Goal: Task Accomplishment & Management: Manage account settings

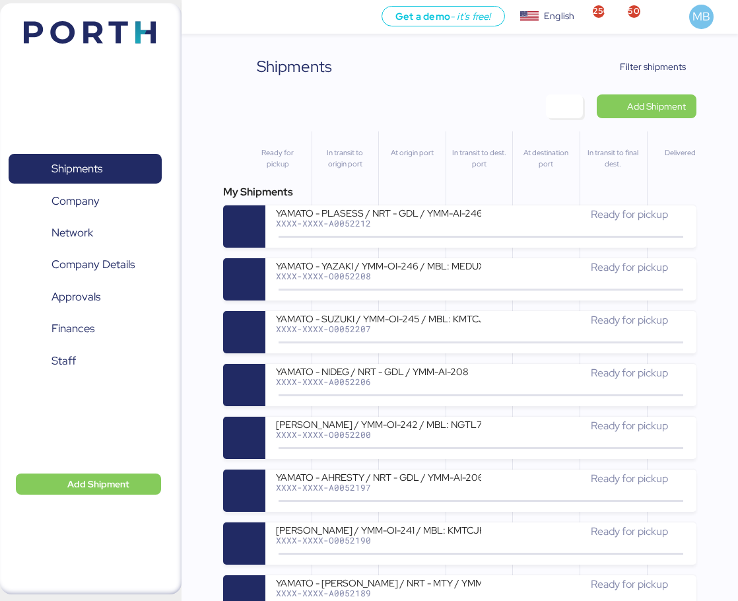
click at [673, 68] on span "Filter shipments" at bounding box center [653, 67] width 66 height 16
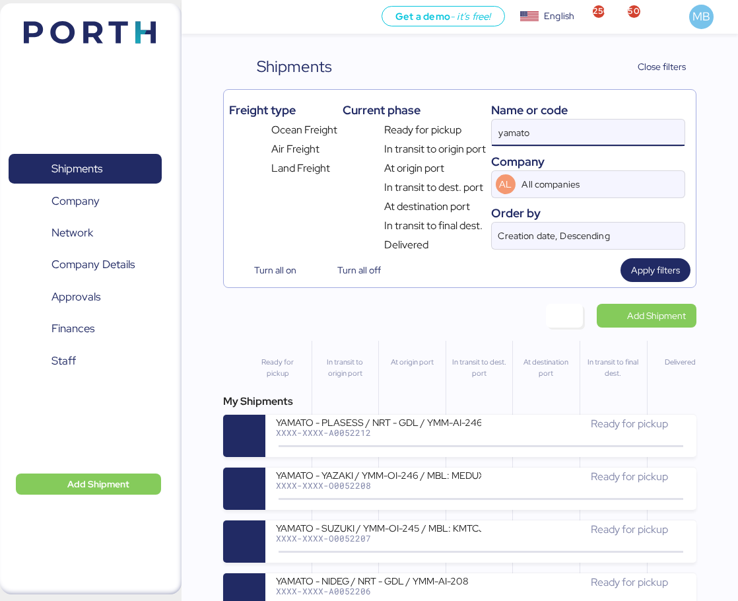
drag, startPoint x: 479, startPoint y: 123, endPoint x: 439, endPoint y: 118, distance: 39.9
click at [439, 118] on div "Freight type Ocean Freight Air Freight Land Freight Current phase Ready for pic…" at bounding box center [459, 174] width 461 height 158
paste input "O0052184"
type input "O0052184"
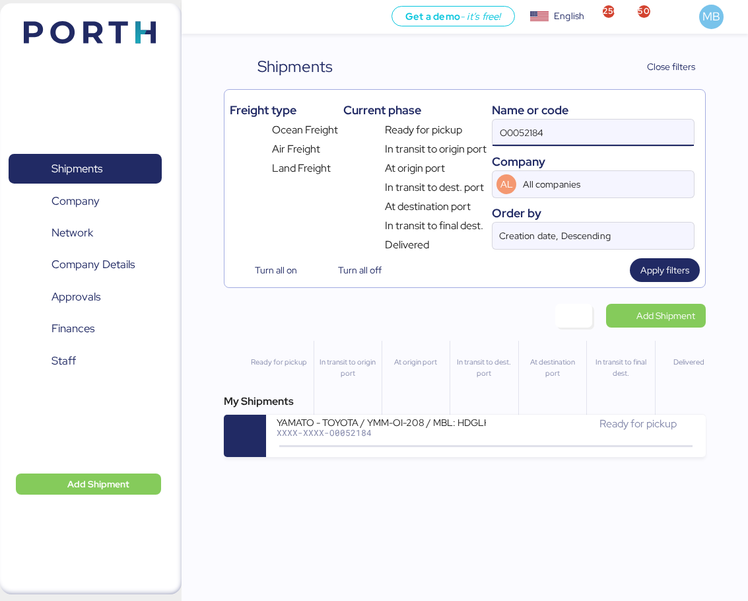
click at [537, 426] on div "Ready for pickup" at bounding box center [590, 424] width 209 height 16
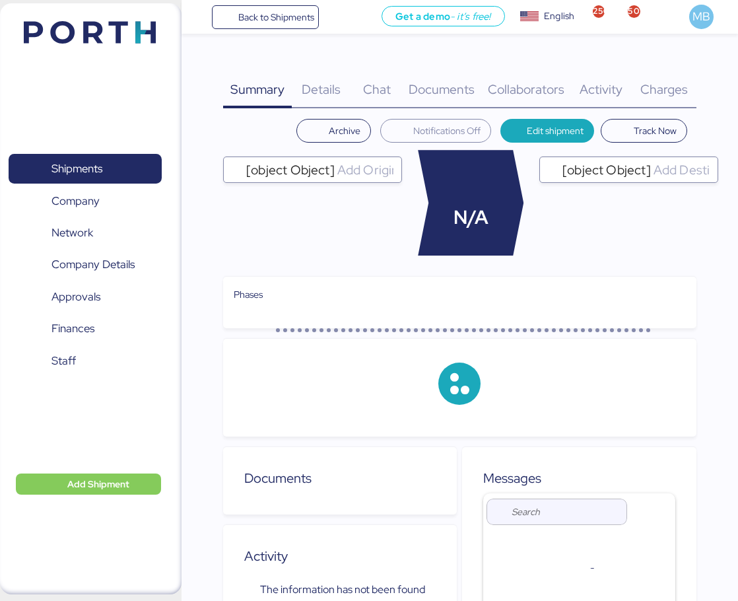
click at [672, 75] on div "Charges 0" at bounding box center [664, 81] width 65 height 53
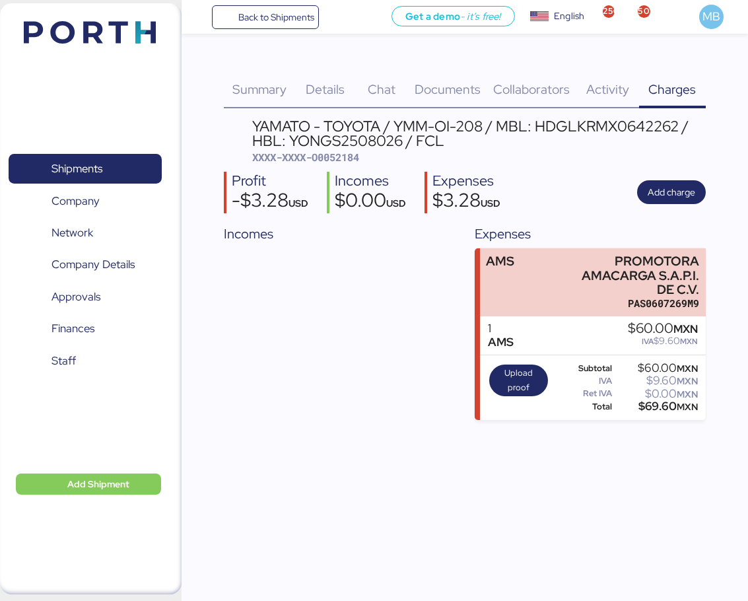
click at [350, 156] on span "XXXX-XXXX-O0052184" at bounding box center [305, 156] width 107 height 13
copy span "O0052184"
click at [666, 187] on span "Add charge" at bounding box center [672, 192] width 48 height 16
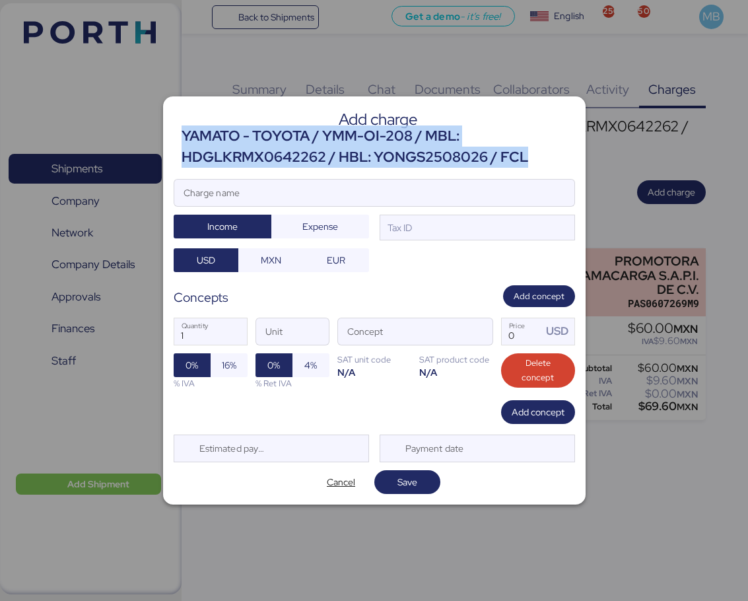
drag, startPoint x: 525, startPoint y: 154, endPoint x: 183, endPoint y: 135, distance: 342.4
click at [183, 135] on div "YAMATO - TOYOTA / YMM-OI-208 / MBL: HDGLKRMX0642262 / HBL: YONGS2508026 / FCL" at bounding box center [378, 146] width 393 height 43
copy div "YAMATO - TOYOTA / YMM-OI-208 / MBL: HDGLKRMX0642262 / HBL: YONGS2508026 / FCL"
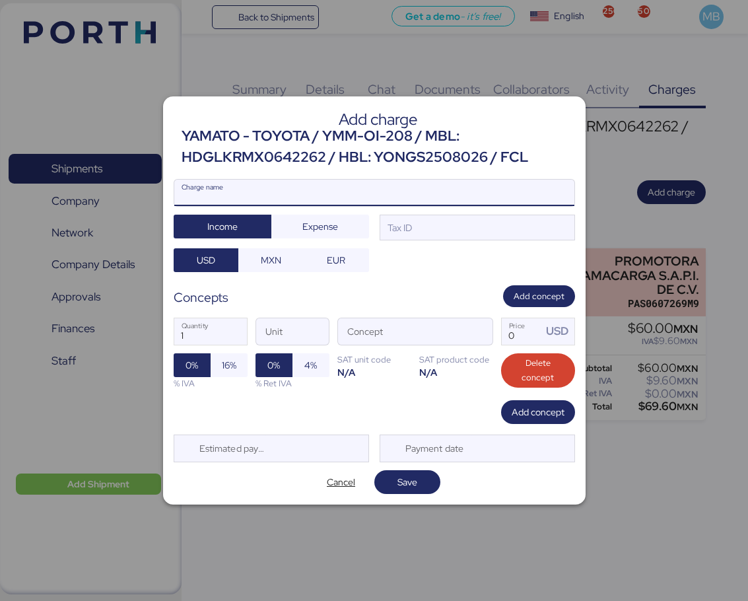
click at [260, 198] on input "Charge name" at bounding box center [374, 193] width 400 height 26
paste input "YAMATO - TOYOTA / YMM-OI-208 / MBL: HDGLKRMX0642262 / HBL: YONGS2508026 / FCL"
type input "YAMATO - TOYOTA / YMM-OI-208 / MBL: HDGLKRMX0642262 / HBL: YONGS2508026 / FCL"
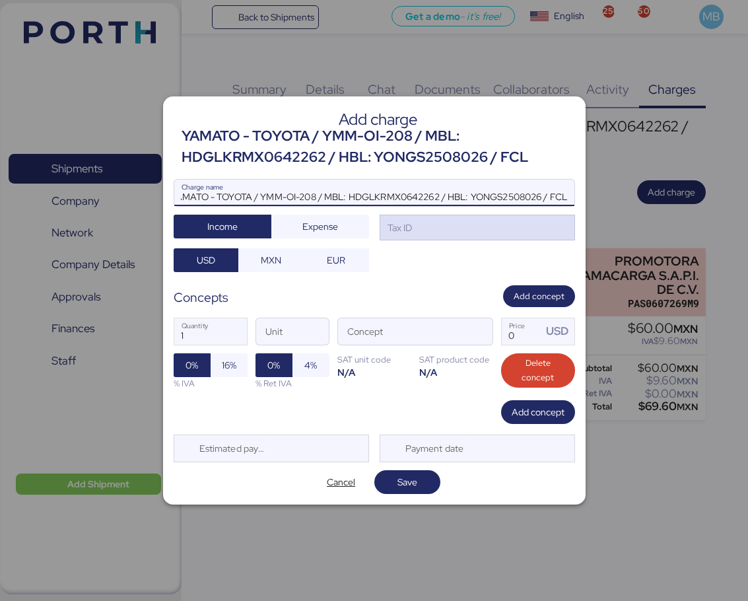
click at [477, 233] on div "Tax ID" at bounding box center [477, 228] width 195 height 26
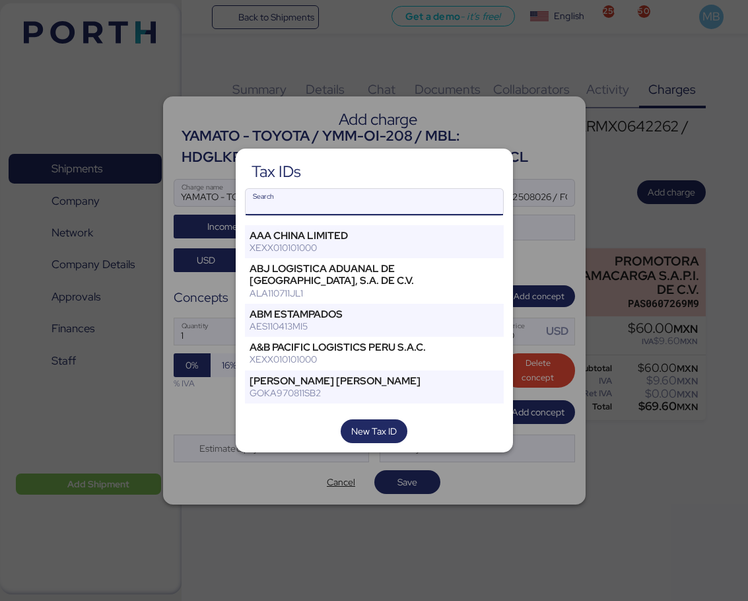
click at [354, 207] on input "Search" at bounding box center [374, 202] width 257 height 26
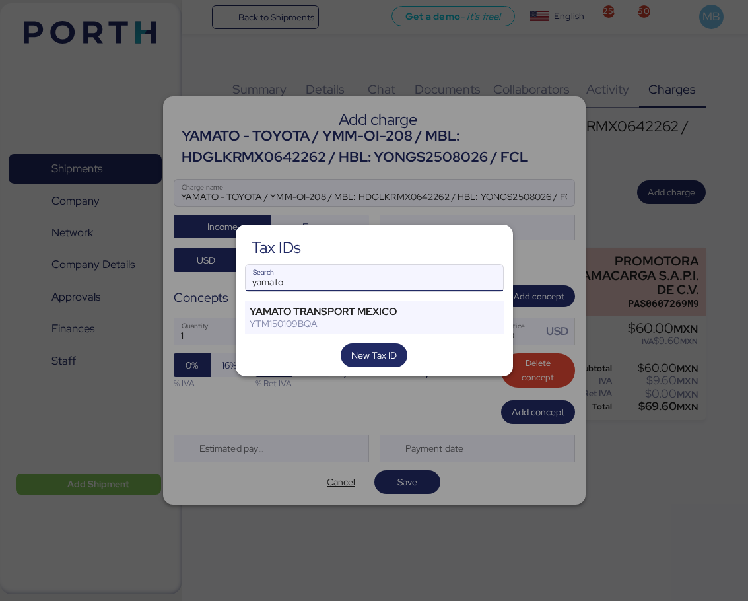
type input "yamato"
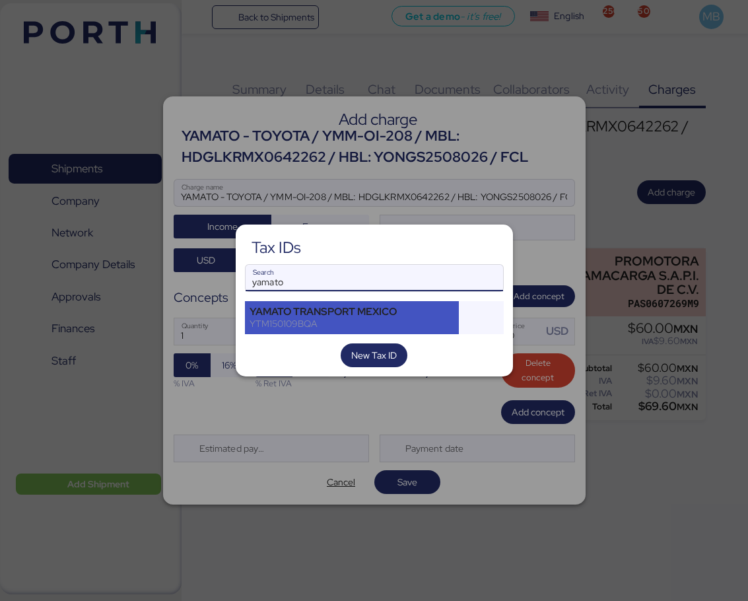
click at [339, 312] on div "YAMATO TRANSPORT MEXICO" at bounding box center [352, 312] width 205 height 12
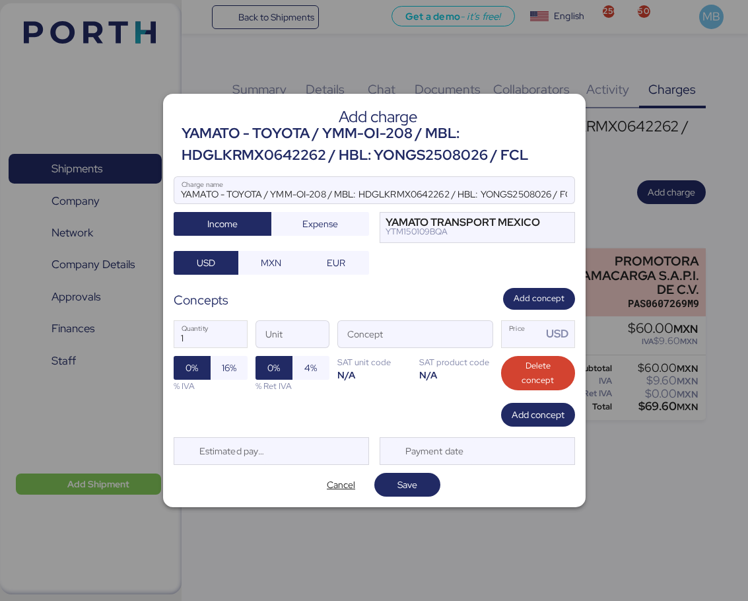
click at [533, 338] on input "Price USD" at bounding box center [522, 334] width 41 height 26
type input "0"
click at [482, 342] on span "button" at bounding box center [479, 337] width 28 height 28
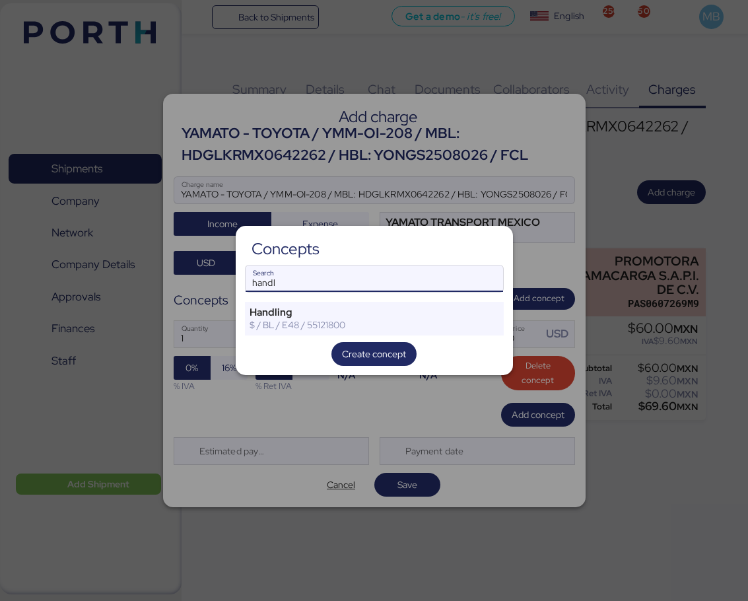
type input "handl"
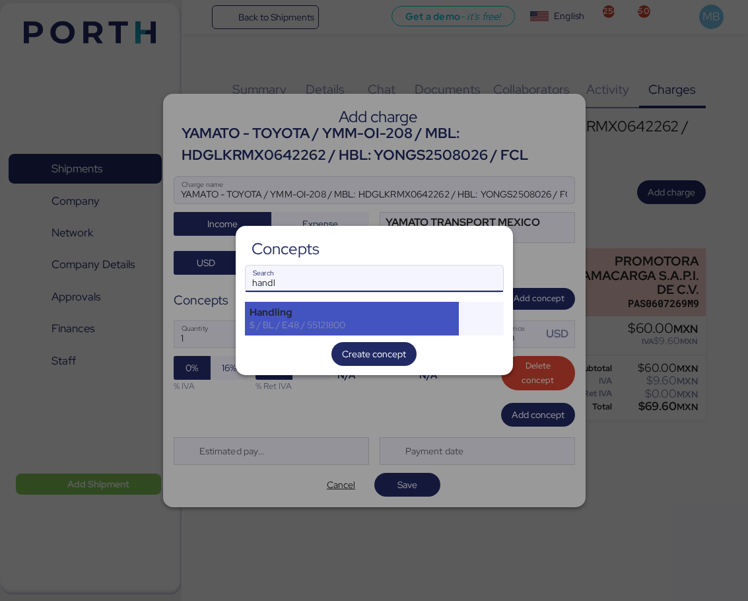
click at [337, 317] on div "Handling" at bounding box center [352, 312] width 205 height 12
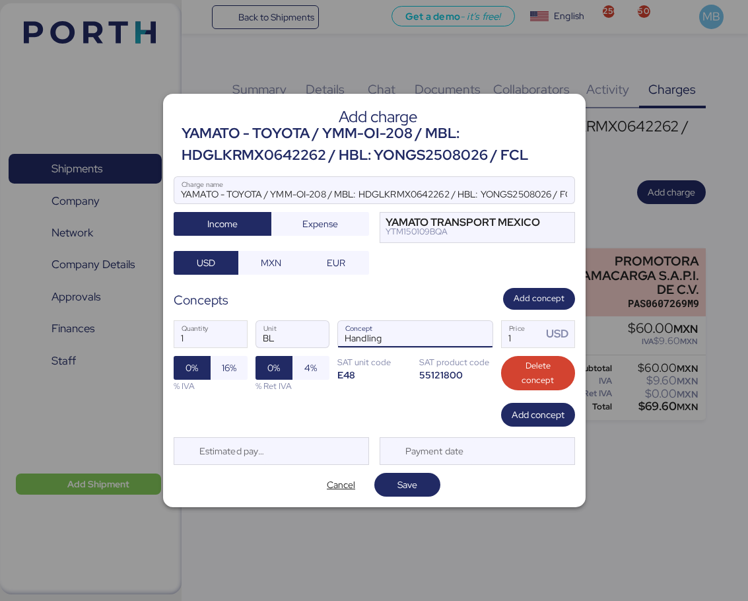
click at [483, 332] on span "button" at bounding box center [479, 337] width 28 height 28
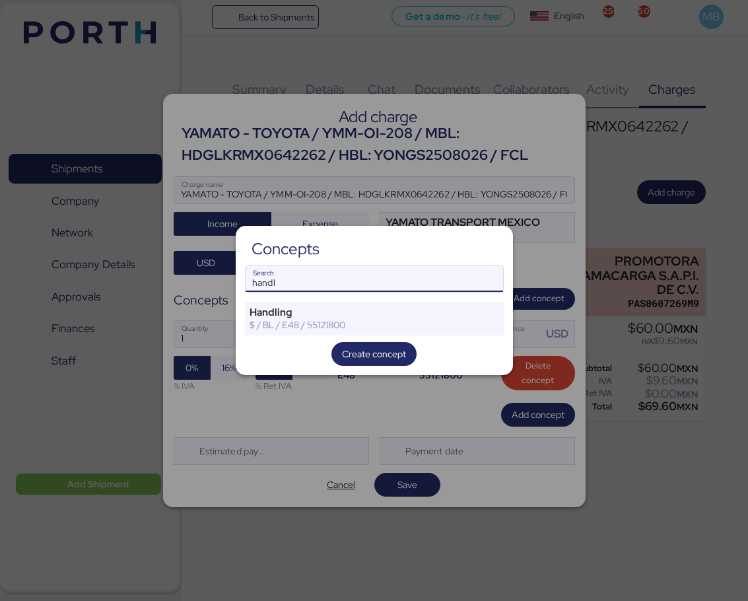
type input "handl"
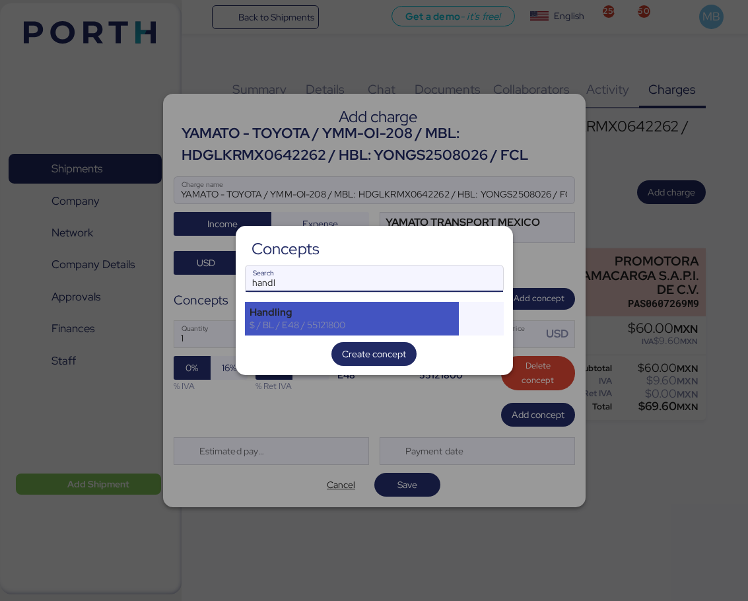
click at [335, 331] on div "Handling $ / BL / E48 / 55121800" at bounding box center [352, 318] width 215 height 33
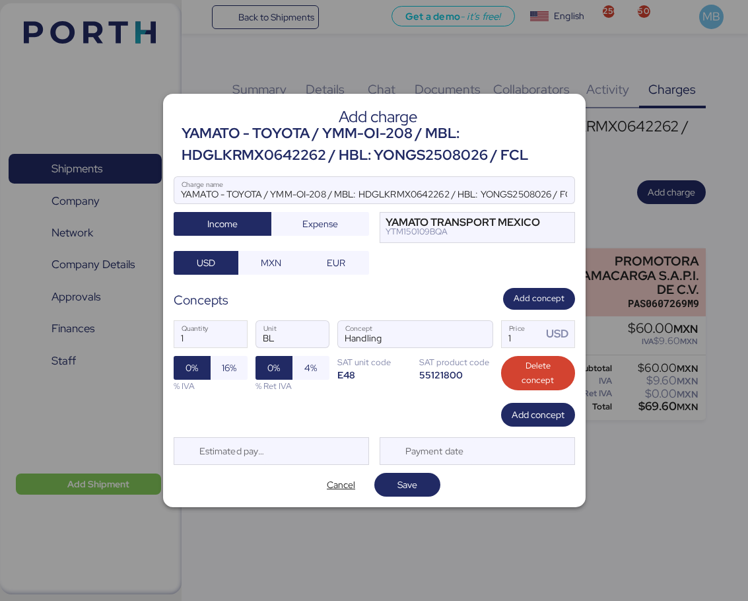
click at [222, 364] on span "16%" at bounding box center [229, 368] width 15 height 16
drag, startPoint x: 522, startPoint y: 338, endPoint x: 515, endPoint y: 338, distance: 7.3
click at [515, 338] on input "1" at bounding box center [522, 334] width 41 height 26
type input "36"
click at [543, 411] on span "Add concept" at bounding box center [538, 415] width 53 height 16
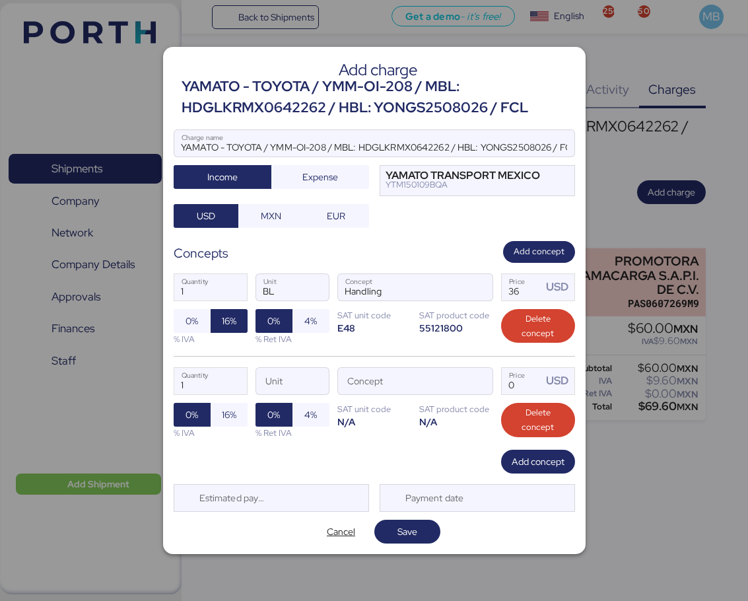
click at [488, 380] on span "button" at bounding box center [479, 384] width 28 height 28
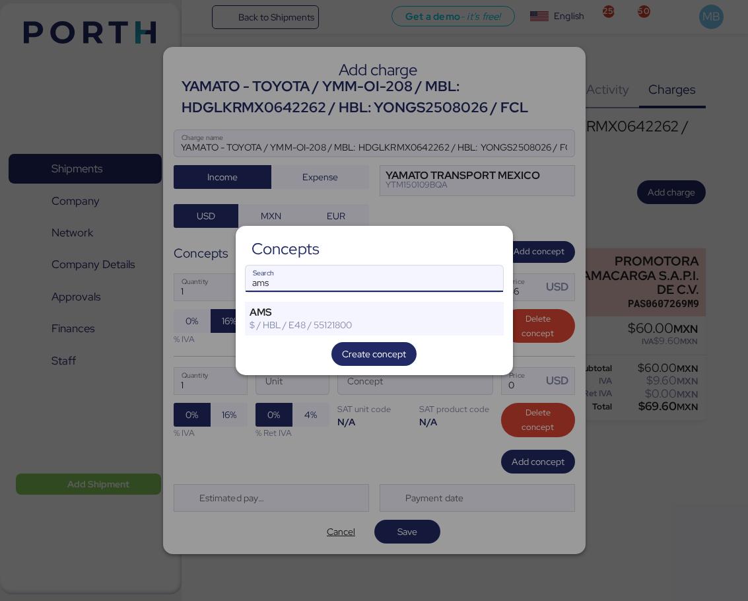
type input "ams"
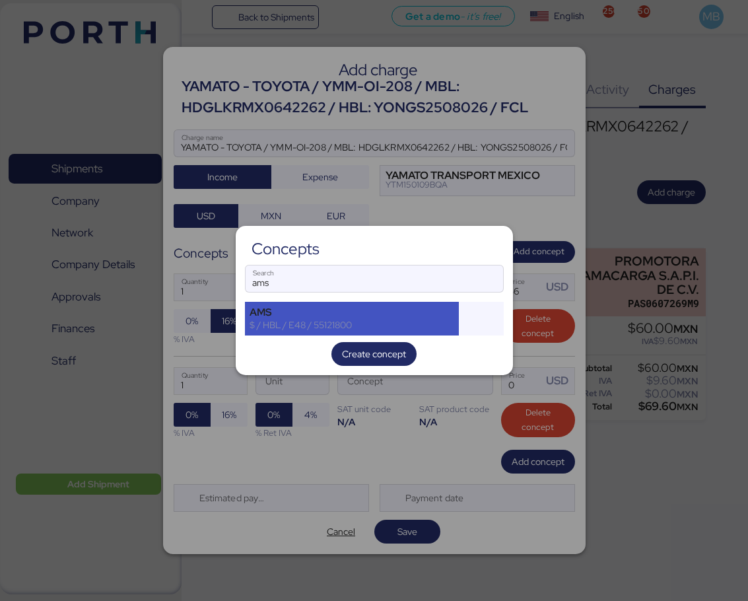
click at [321, 327] on div "$ / HBL / E48 / 55121800" at bounding box center [352, 325] width 205 height 12
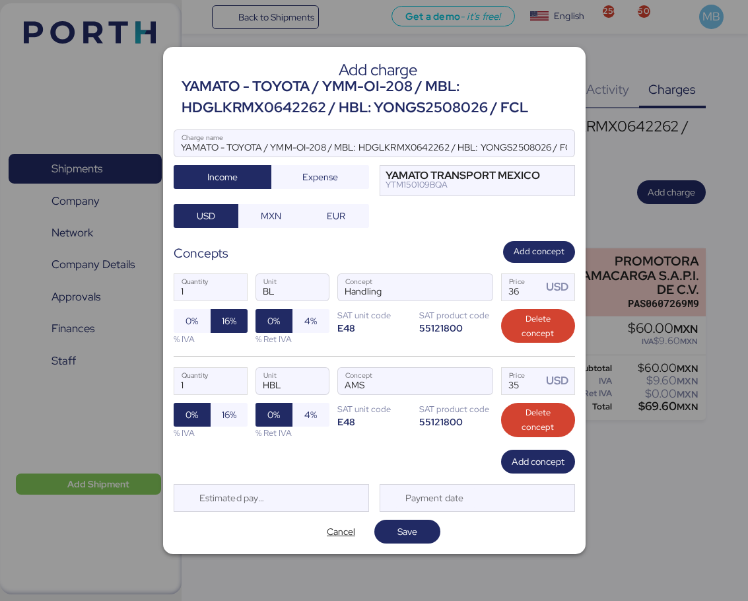
click at [231, 420] on span "16%" at bounding box center [229, 415] width 15 height 16
drag, startPoint x: 529, startPoint y: 388, endPoint x: 484, endPoint y: 377, distance: 46.3
click at [484, 377] on div "1 Quantity HBL Unit AMS Concept 35 Price USD 0% 16% % IVA 0% 4% % Ret IVA SAT u…" at bounding box center [374, 403] width 401 height 94
type input "18"
click at [426, 532] on span "Save" at bounding box center [407, 531] width 45 height 18
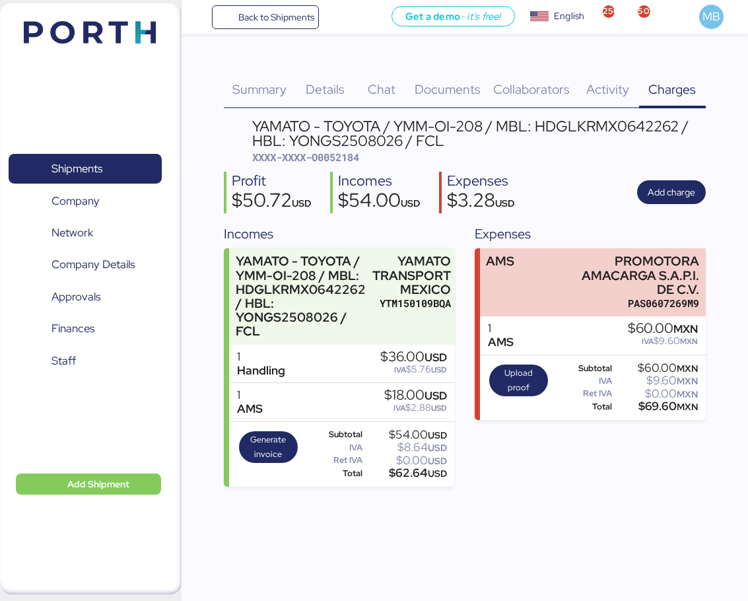
click at [341, 151] on span "XXXX-XXXX-O0052184" at bounding box center [305, 156] width 107 height 13
copy span "O0052184"
